Goal: Transaction & Acquisition: Purchase product/service

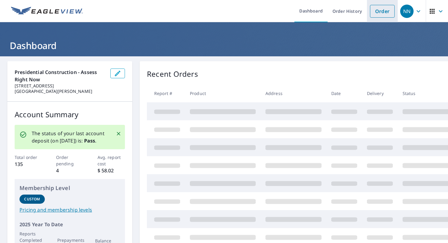
click at [387, 9] on link "Order" at bounding box center [382, 11] width 25 height 13
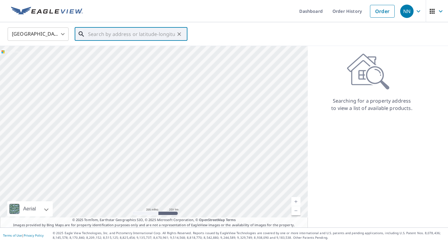
click at [134, 39] on input "text" at bounding box center [131, 34] width 87 height 17
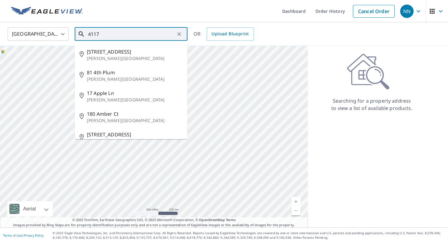
click at [137, 40] on input "4117" at bounding box center [131, 34] width 87 height 17
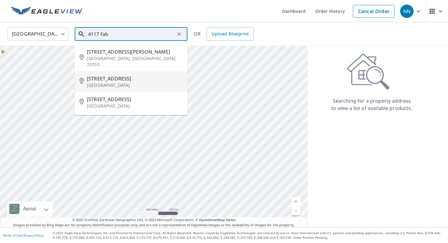
click at [136, 82] on p "[GEOGRAPHIC_DATA]" at bounding box center [135, 85] width 96 height 6
type input "[STREET_ADDRESS]"
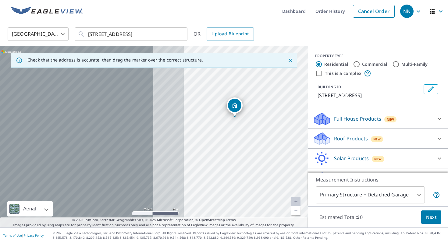
drag, startPoint x: 137, startPoint y: 145, endPoint x: 228, endPoint y: 122, distance: 94.6
click at [228, 122] on div "[STREET_ADDRESS]" at bounding box center [154, 137] width 308 height 182
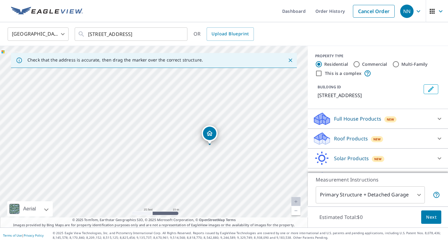
drag, startPoint x: 269, startPoint y: 107, endPoint x: 243, endPoint y: 135, distance: 38.8
click at [243, 135] on div "[STREET_ADDRESS]" at bounding box center [154, 137] width 308 height 182
click at [343, 137] on p "Roof Products" at bounding box center [351, 138] width 34 height 7
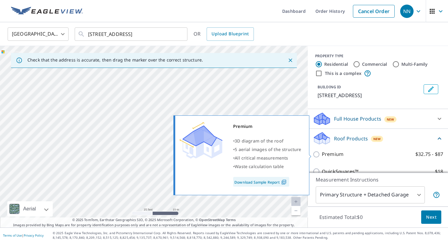
click at [329, 153] on p "Premium" at bounding box center [333, 155] width 22 height 8
click at [322, 153] on input "Premium $32.75 - $87" at bounding box center [317, 154] width 9 height 7
checkbox input "true"
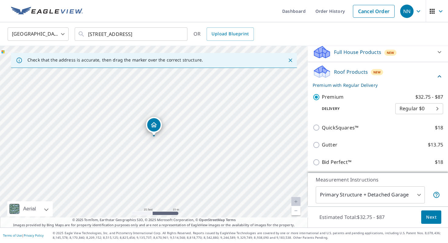
scroll to position [67, 0]
click at [432, 217] on span "Next" at bounding box center [431, 218] width 10 height 8
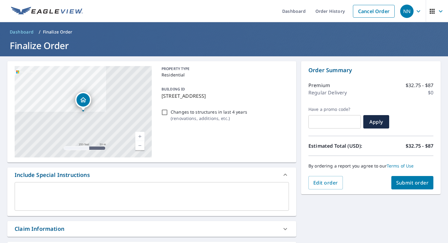
click at [409, 184] on span "Submit order" at bounding box center [412, 183] width 33 height 7
checkbox input "true"
